Goal: Information Seeking & Learning: Learn about a topic

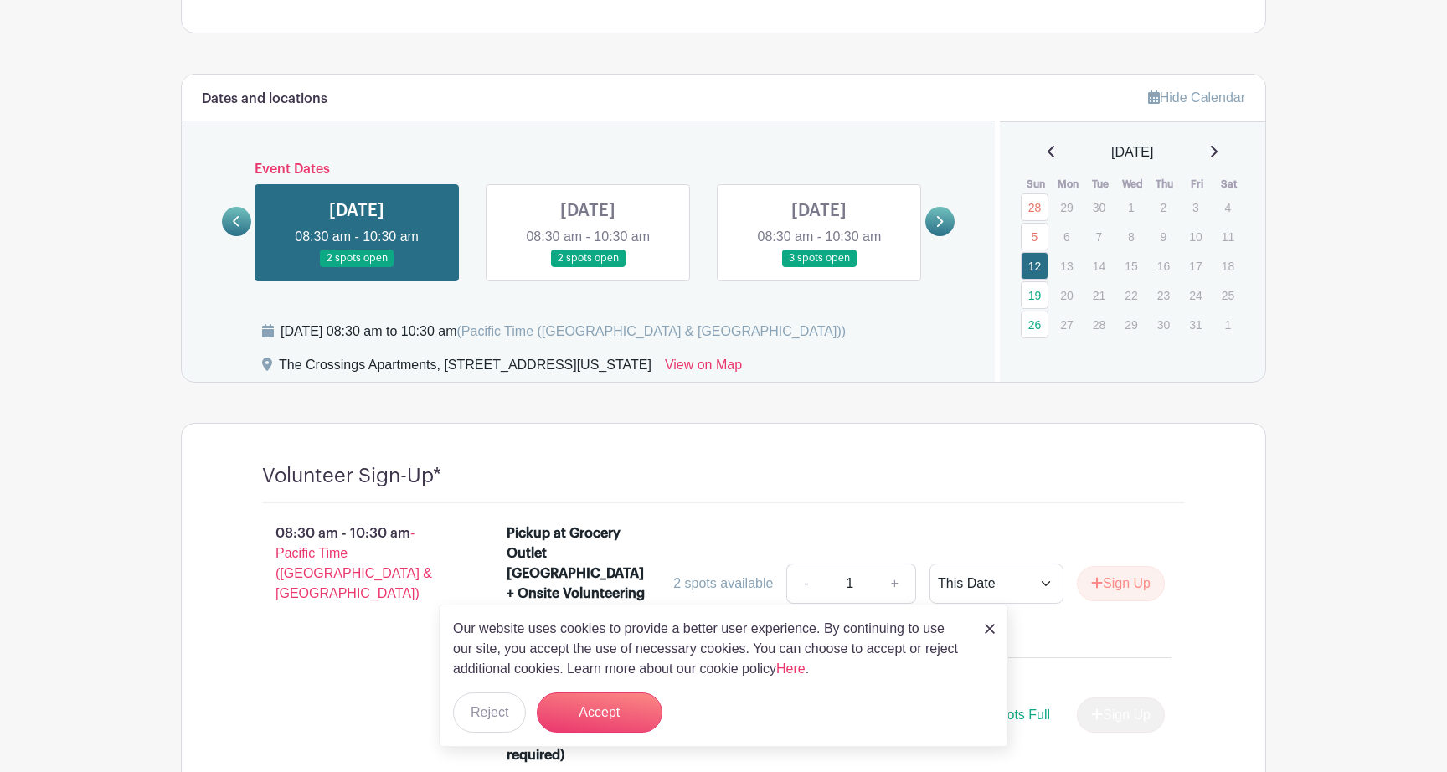
scroll to position [826, 0]
click at [935, 229] on link at bounding box center [940, 220] width 29 height 29
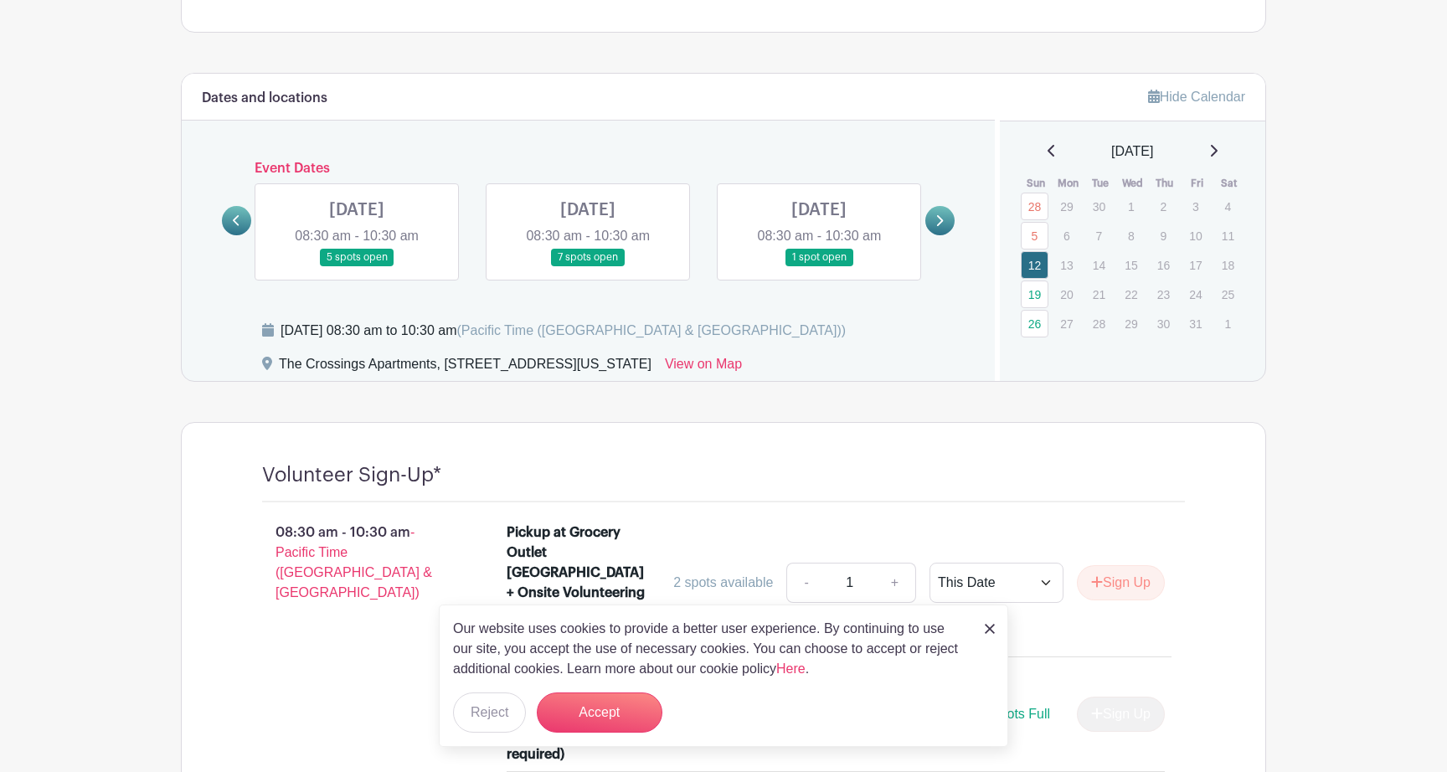
click at [588, 266] on link at bounding box center [588, 266] width 0 height 0
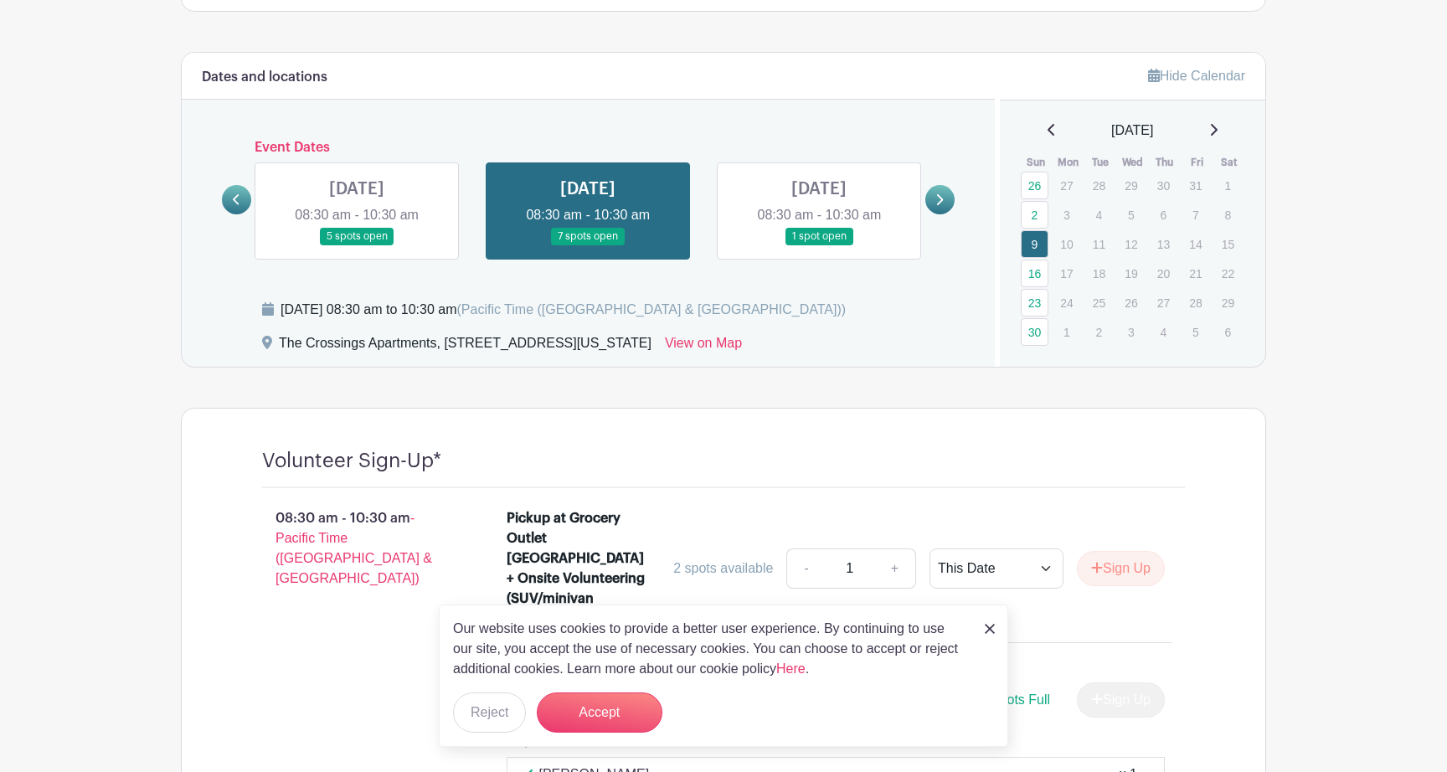
scroll to position [817, 0]
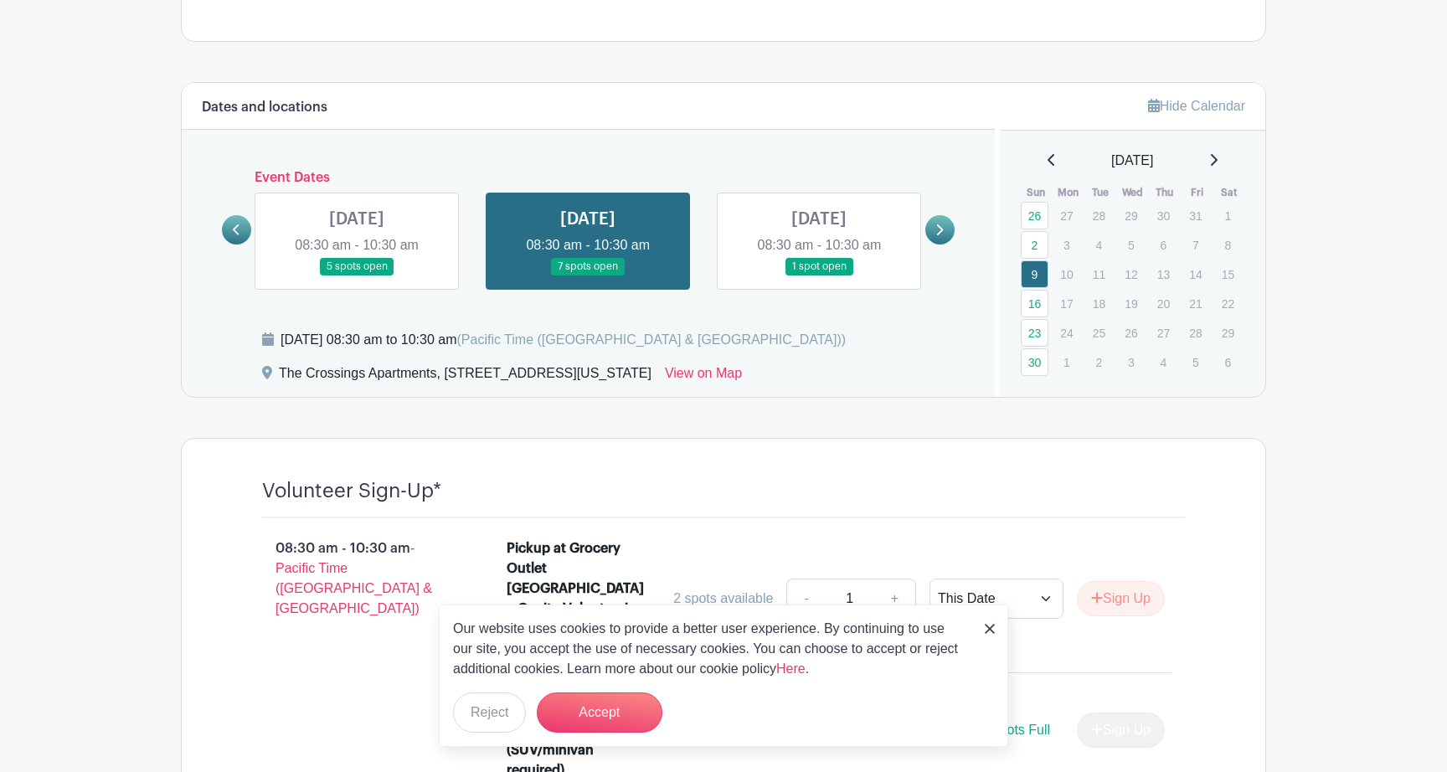
click at [937, 221] on link at bounding box center [940, 229] width 29 height 29
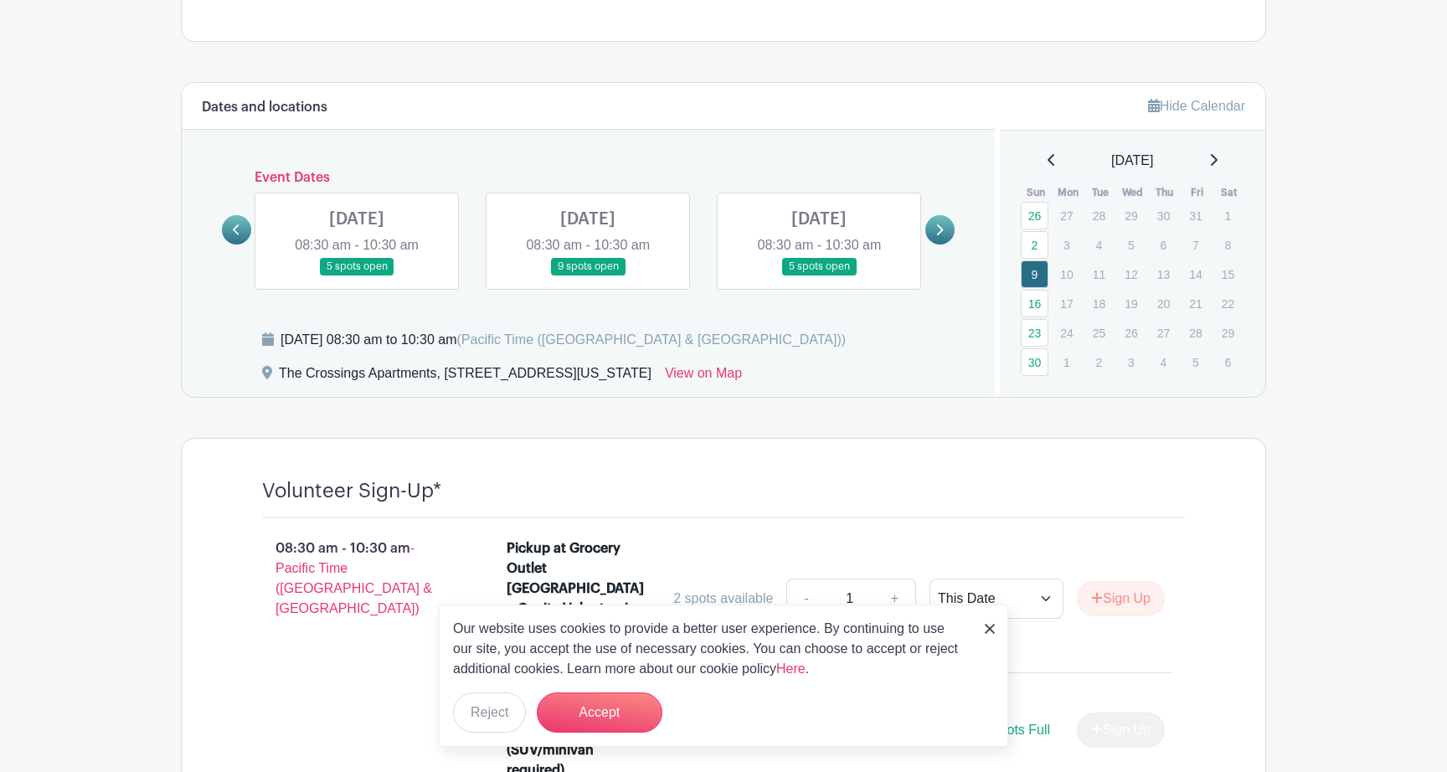
click at [357, 276] on link at bounding box center [357, 276] width 0 height 0
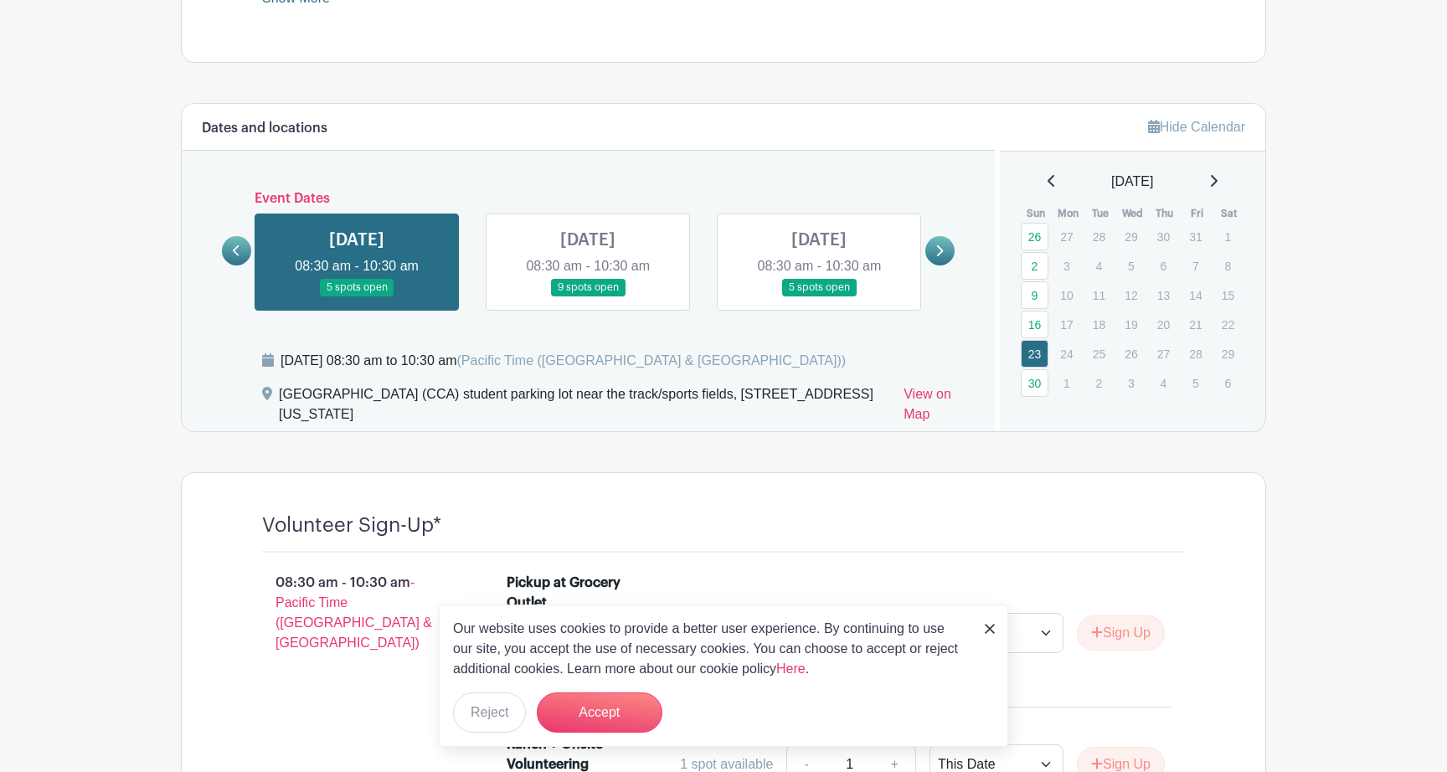
scroll to position [793, 0]
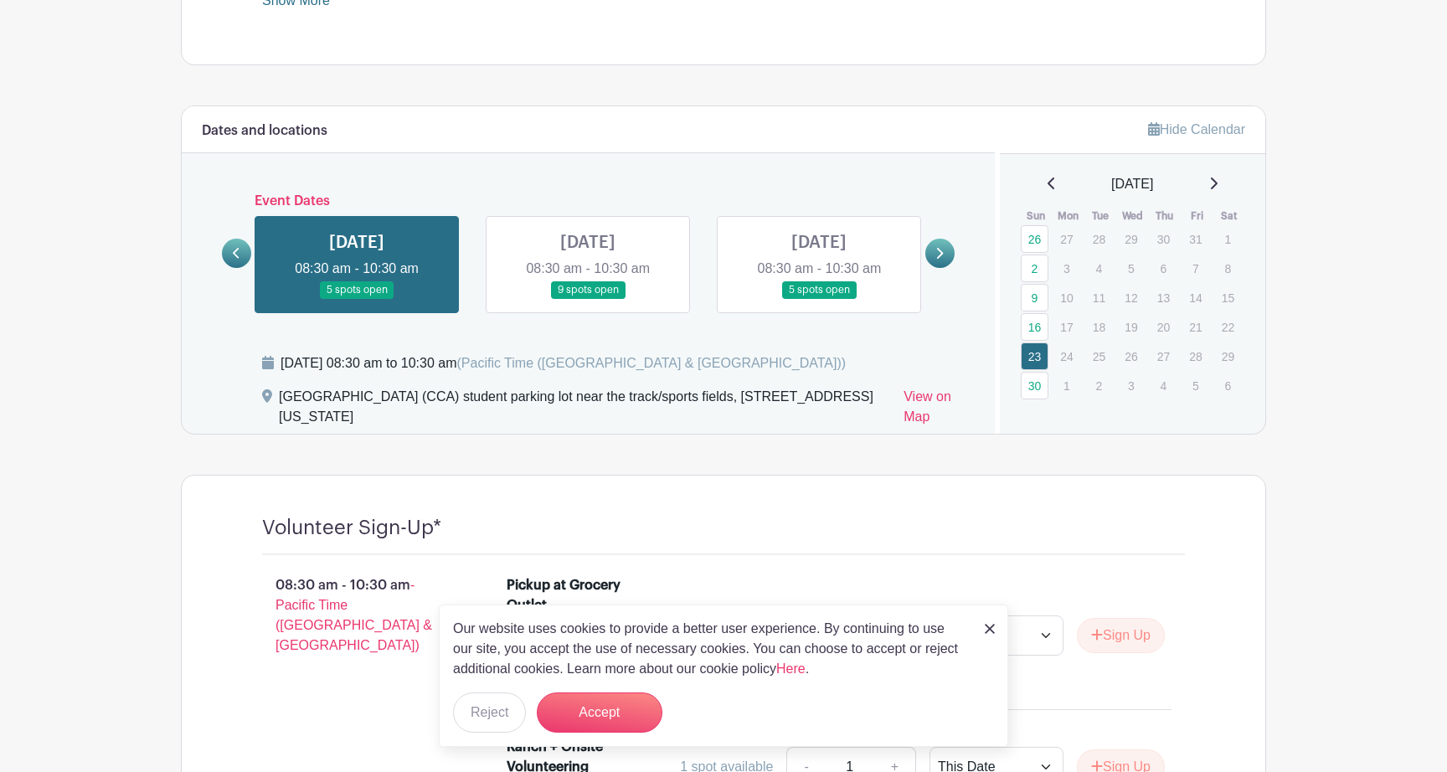
click at [935, 252] on link at bounding box center [940, 253] width 29 height 29
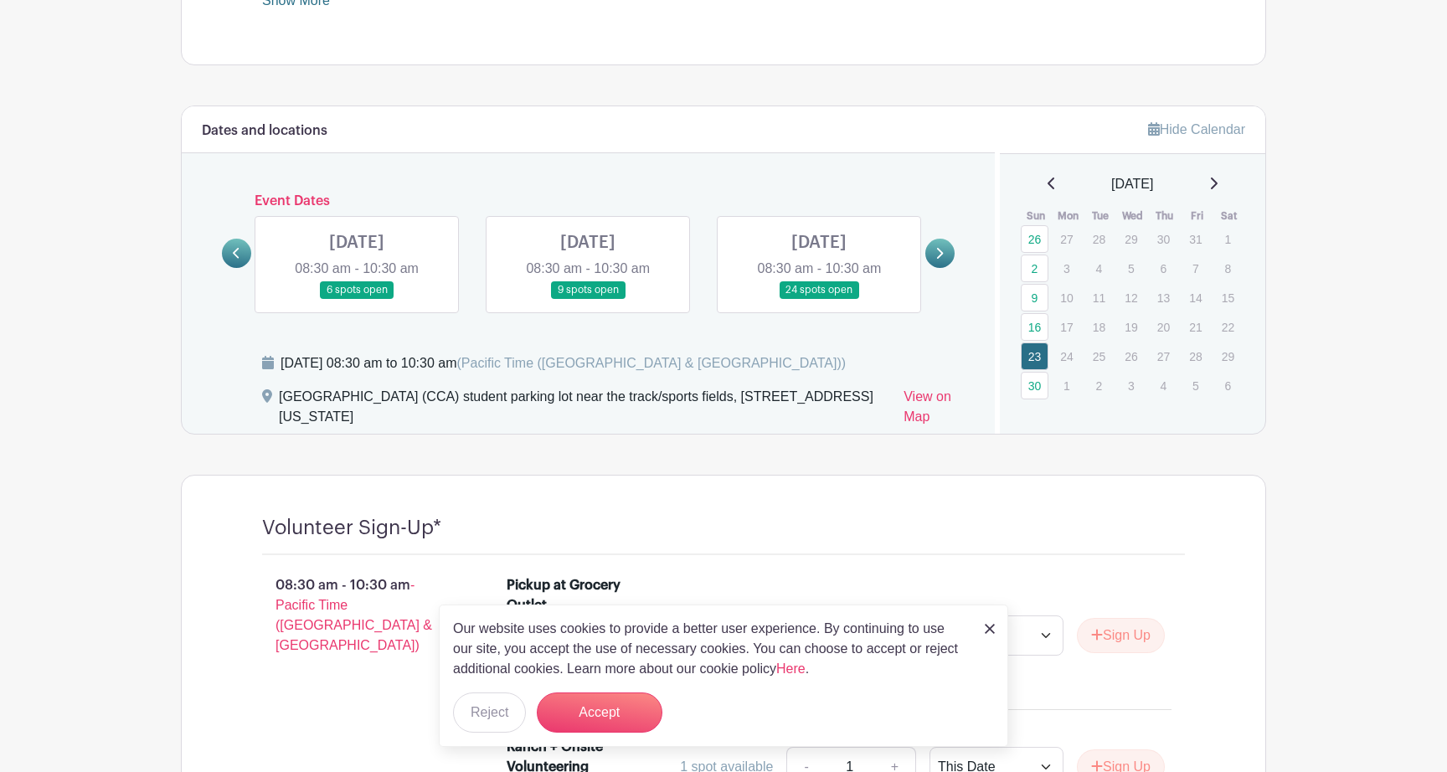
click at [357, 299] on link at bounding box center [357, 299] width 0 height 0
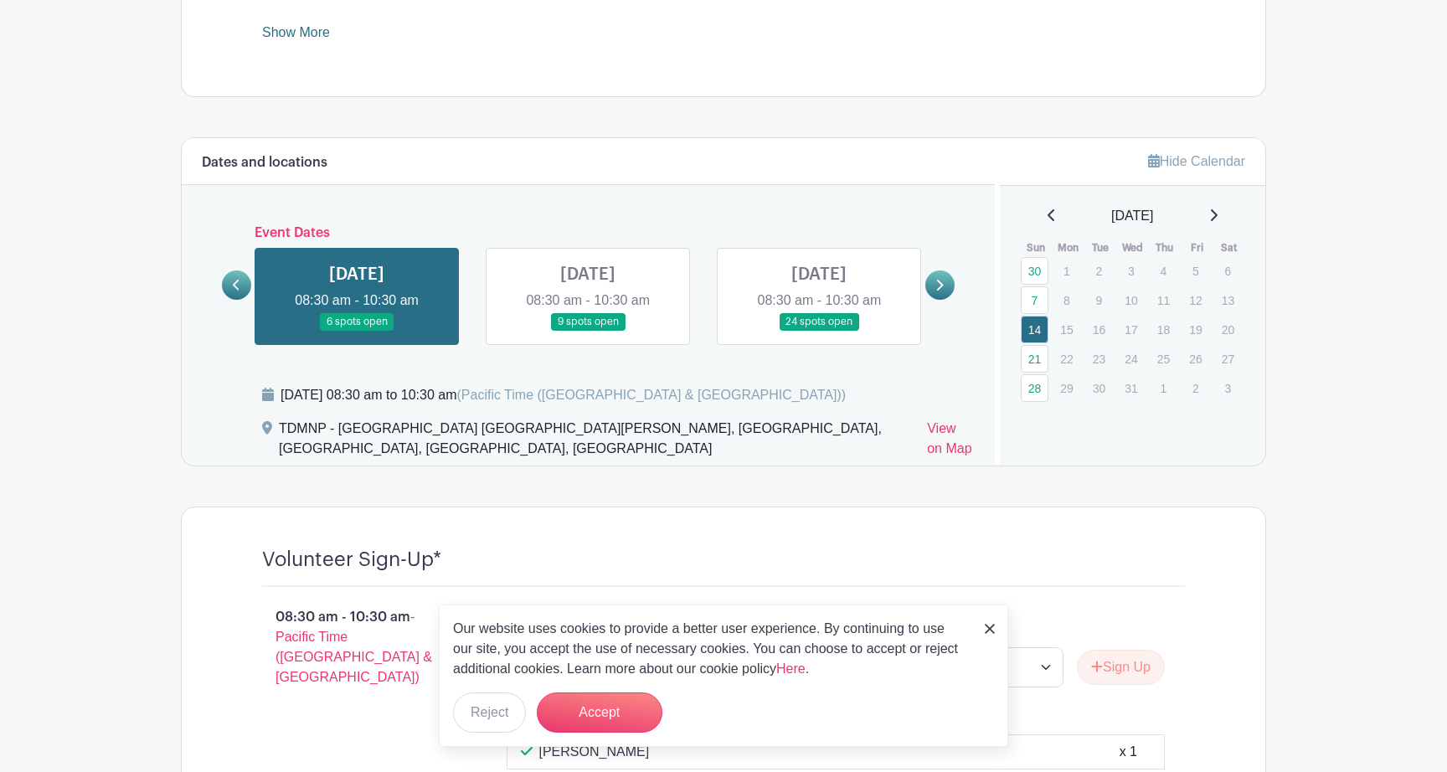
scroll to position [761, 0]
click at [941, 286] on icon at bounding box center [940, 286] width 7 height 11
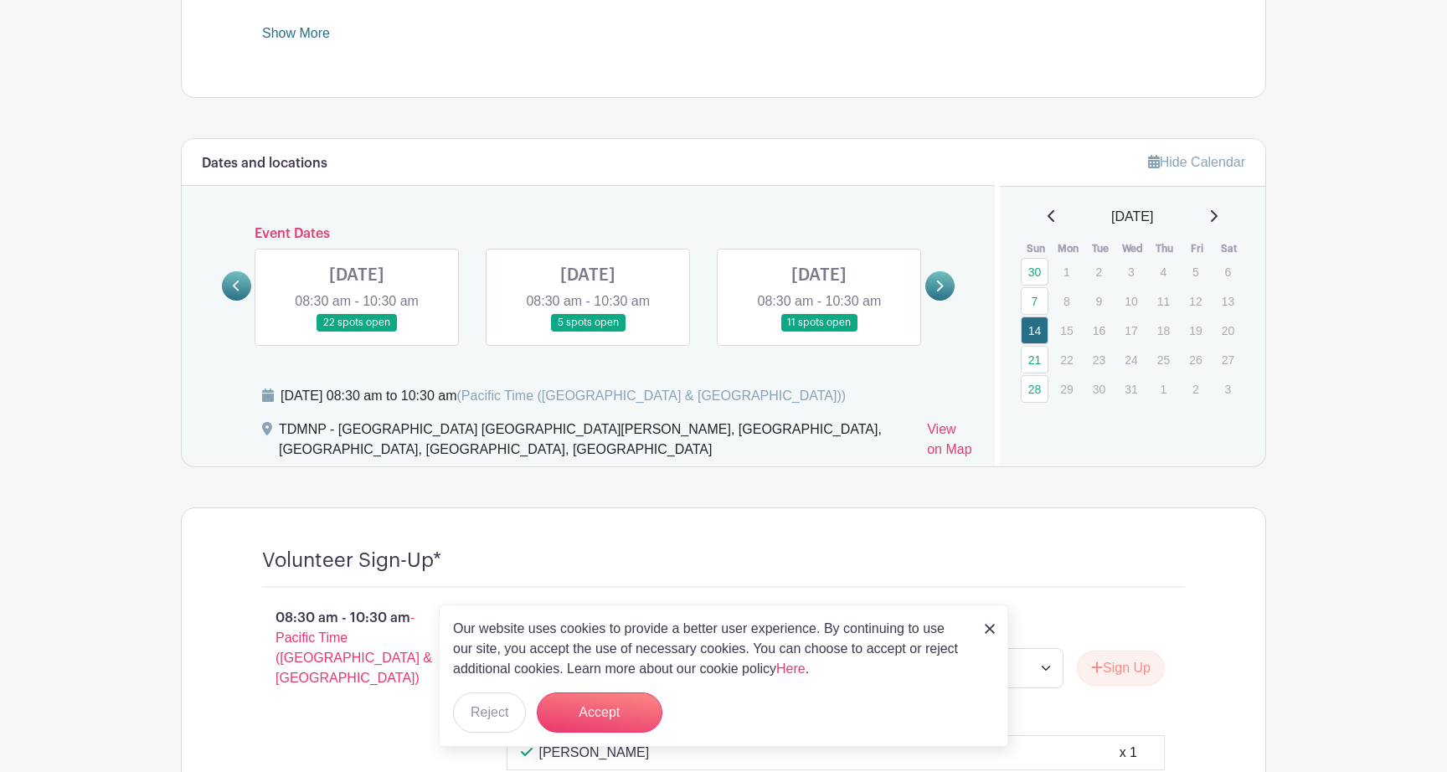
click at [819, 332] on link at bounding box center [819, 332] width 0 height 0
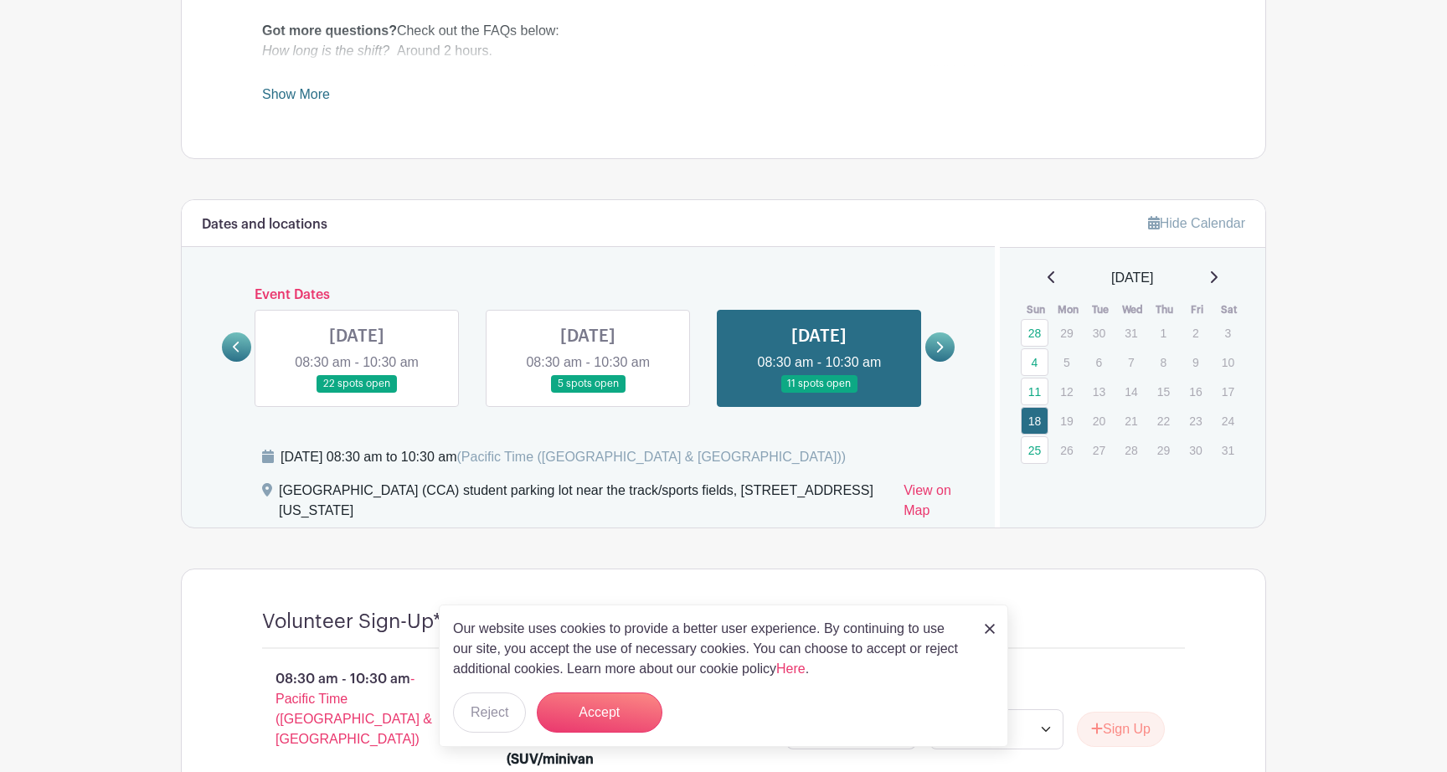
scroll to position [610, 0]
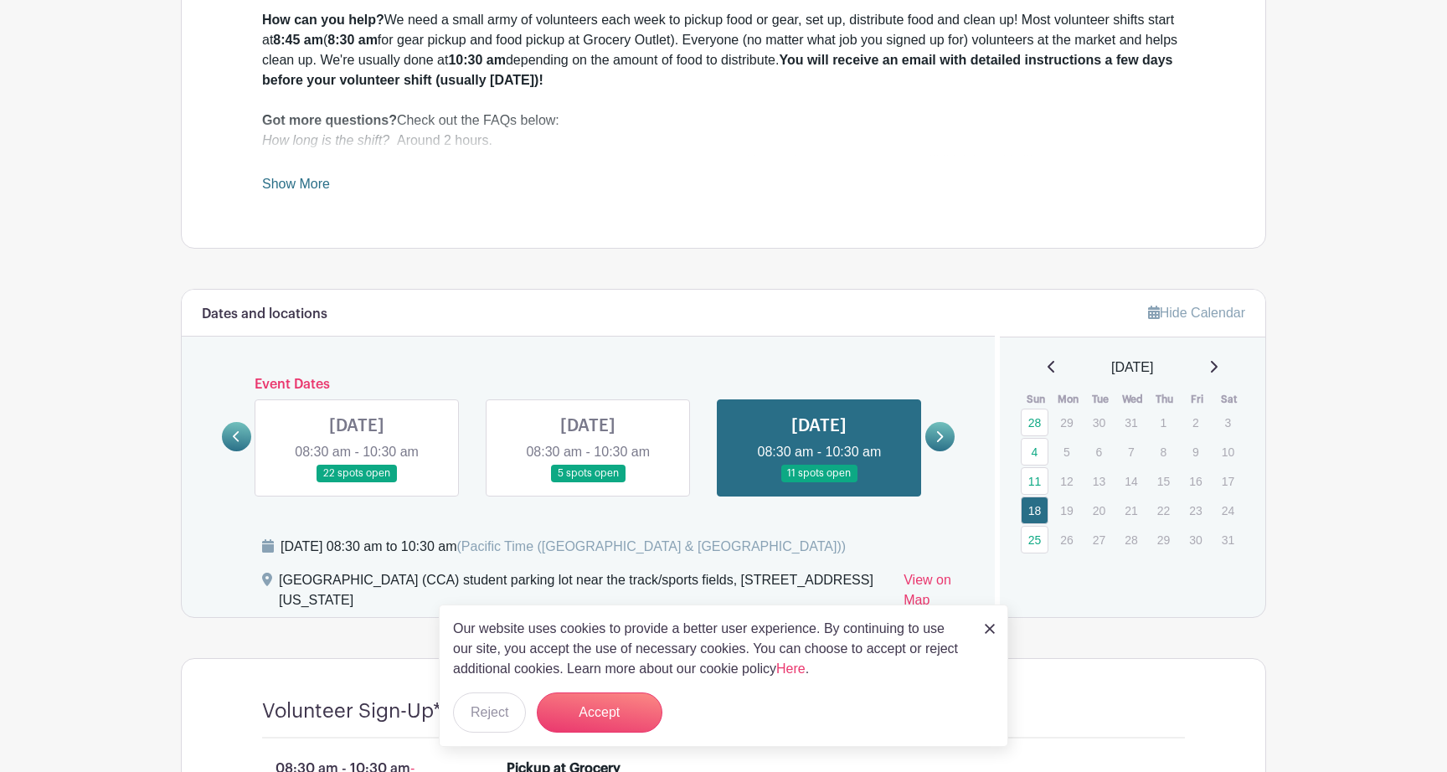
click at [931, 434] on link at bounding box center [940, 436] width 29 height 29
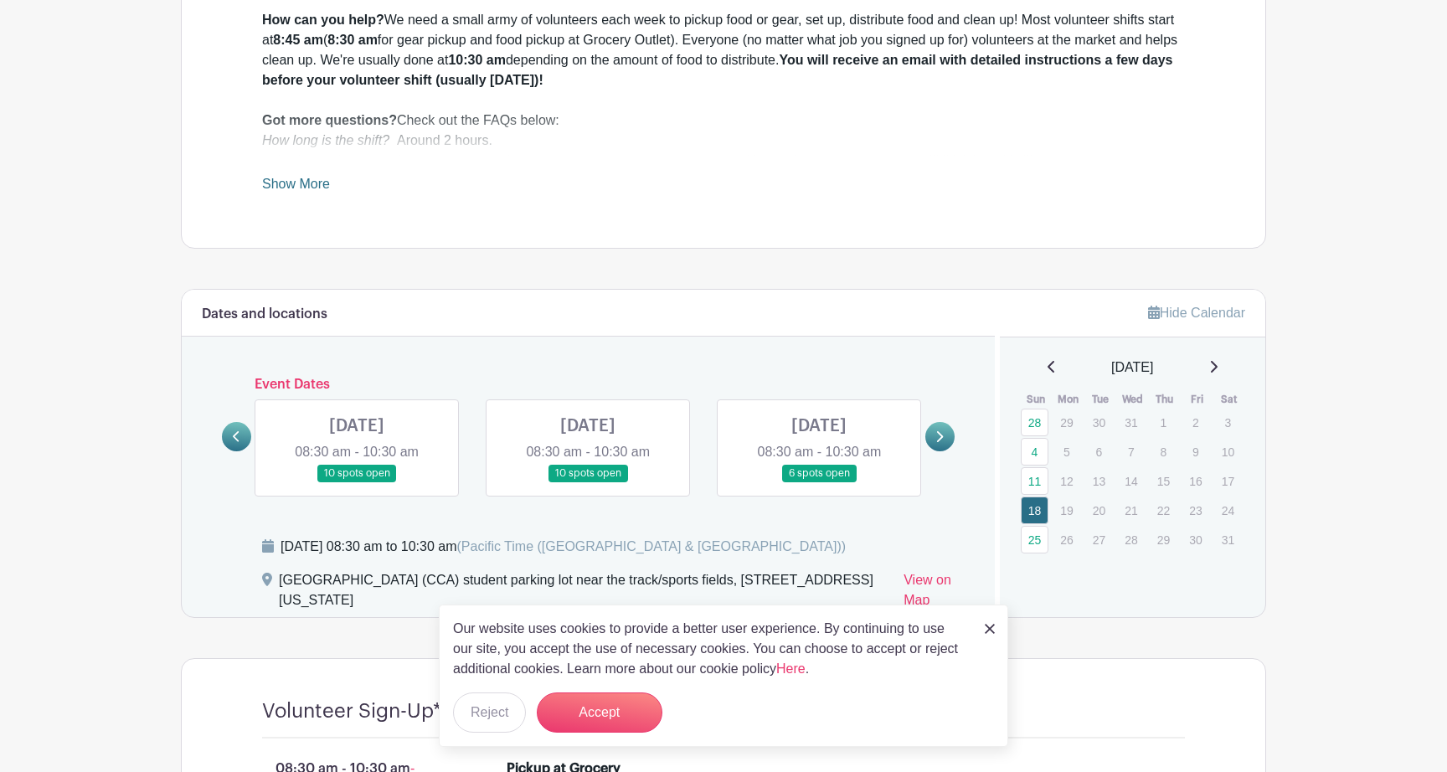
click at [936, 435] on icon at bounding box center [940, 437] width 8 height 13
click at [936, 437] on icon at bounding box center [940, 437] width 8 height 13
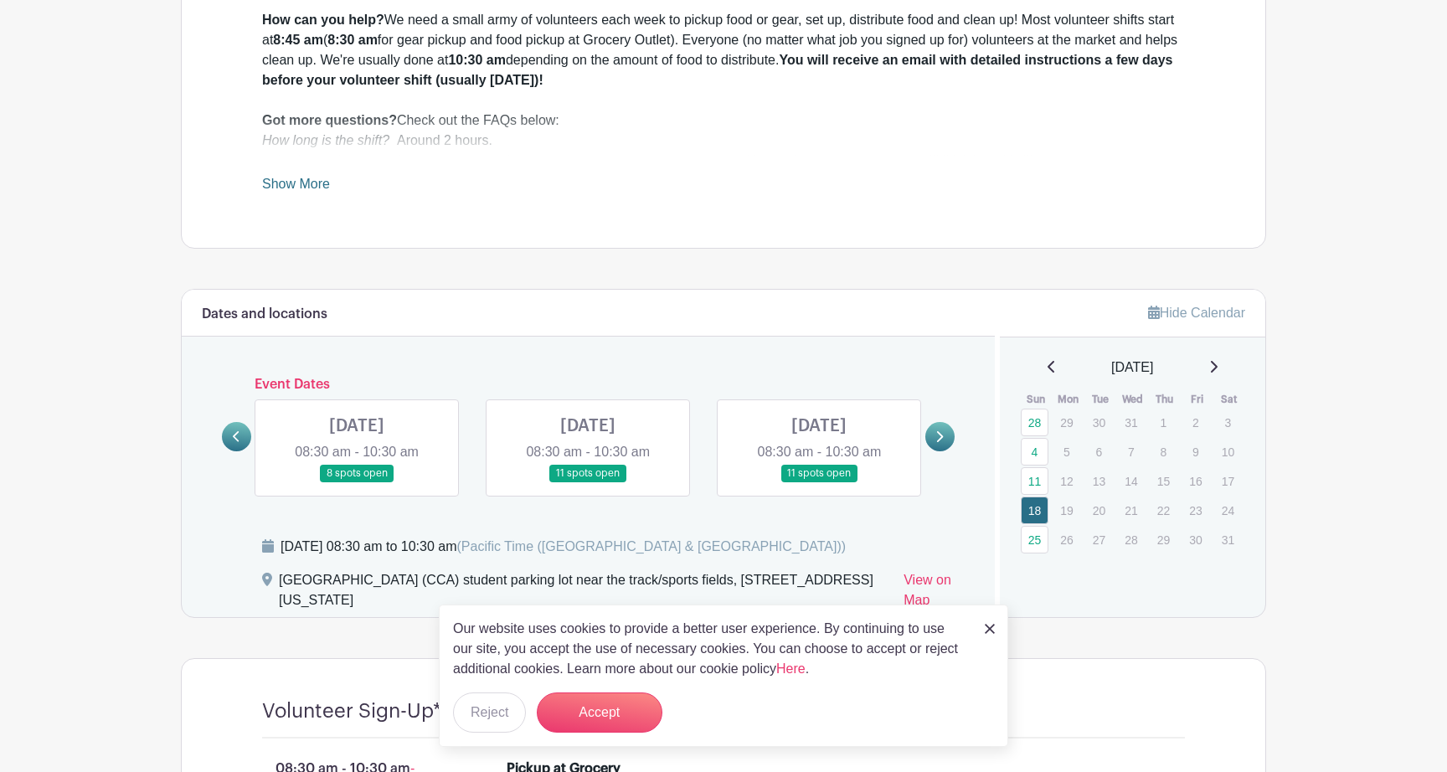
click at [936, 437] on icon at bounding box center [940, 437] width 8 height 13
click at [241, 439] on link at bounding box center [236, 436] width 29 height 29
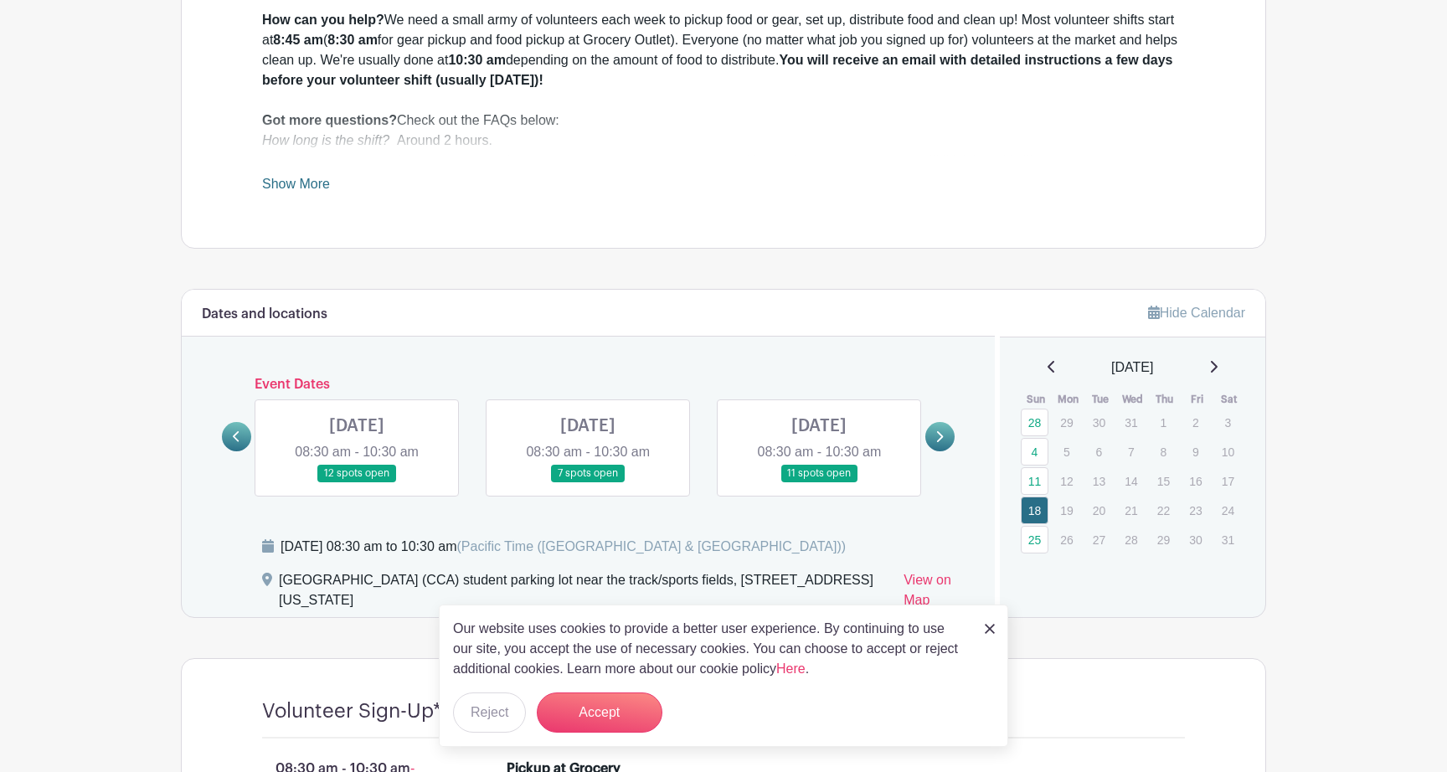
click at [241, 439] on link at bounding box center [236, 436] width 29 height 29
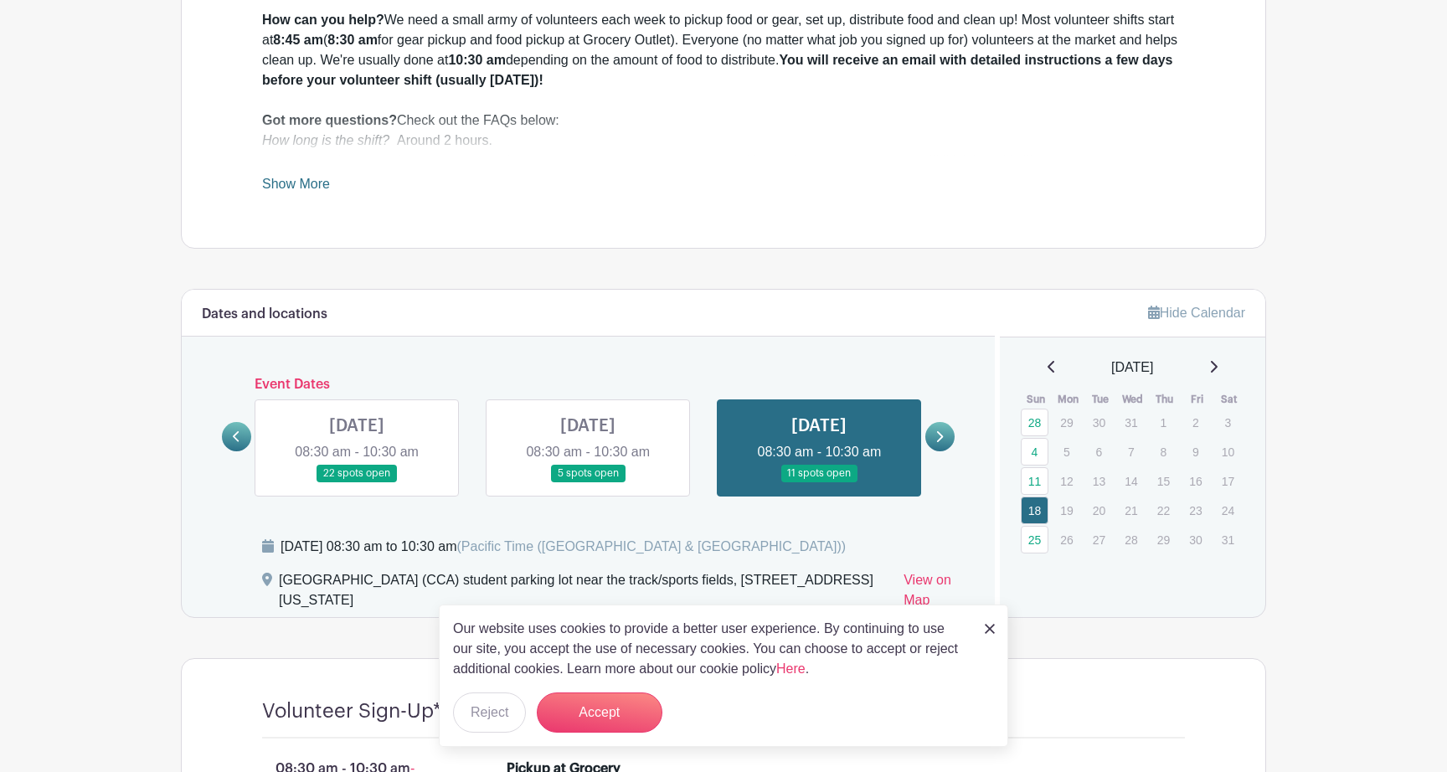
click at [357, 482] on link at bounding box center [357, 482] width 0 height 0
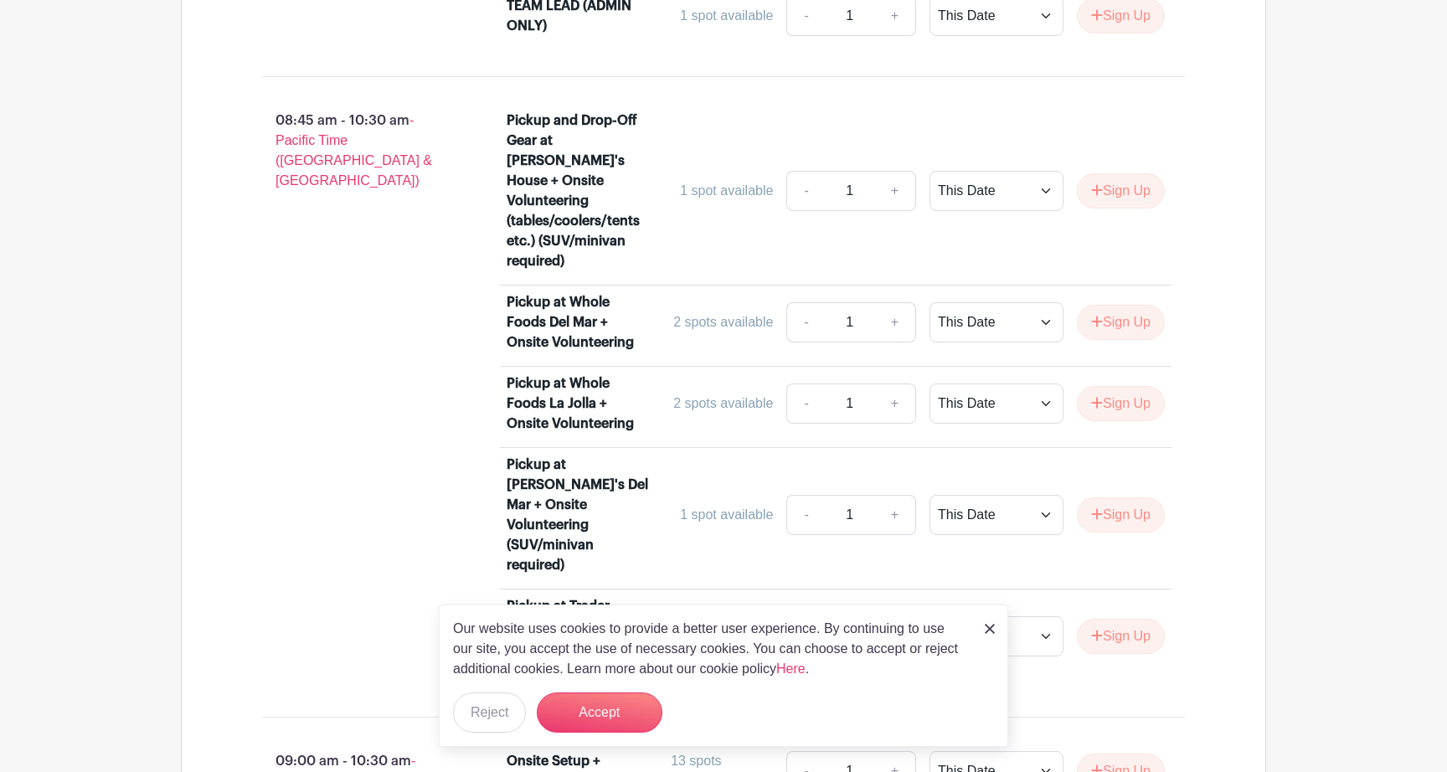
scroll to position [1853, 0]
